Goal: Task Accomplishment & Management: Use online tool/utility

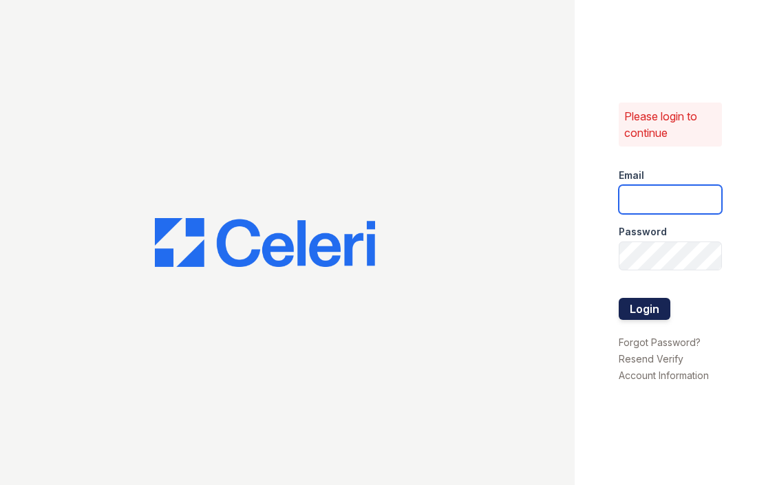
type input "blanca@hanoverhouse.com"
click at [633, 307] on button "Login" at bounding box center [644, 309] width 52 height 22
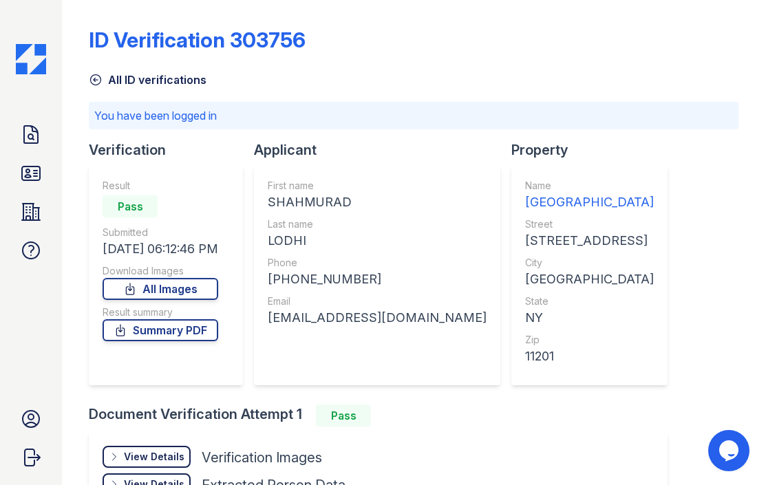
scroll to position [151, 0]
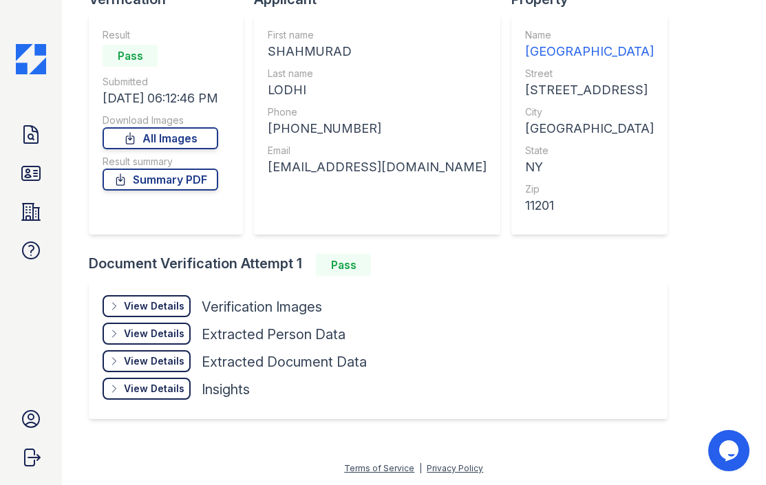
click at [160, 303] on div "View Details" at bounding box center [154, 306] width 61 height 14
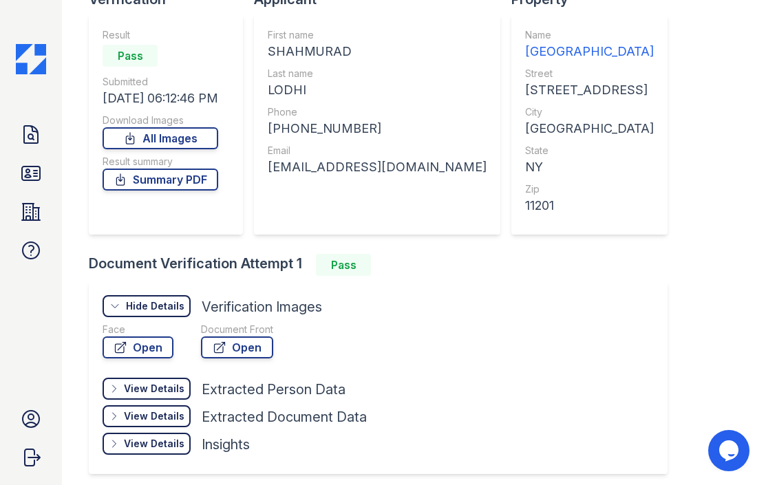
scroll to position [206, 0]
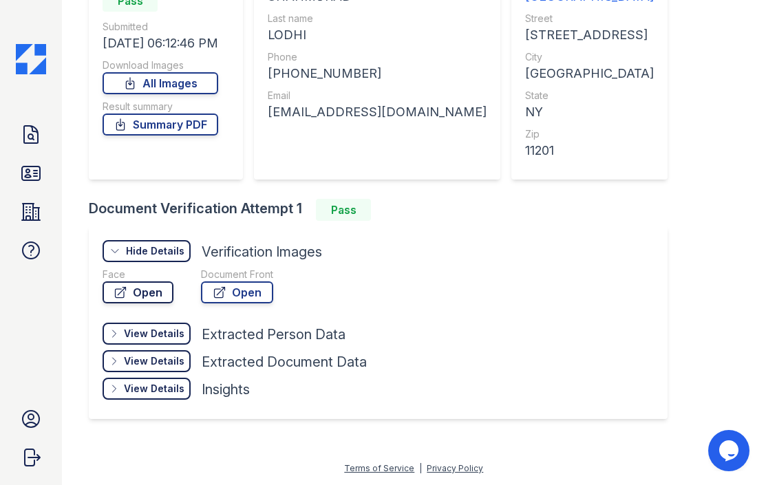
click at [140, 290] on link "Open" at bounding box center [137, 292] width 71 height 22
